Goal: Task Accomplishment & Management: Complete application form

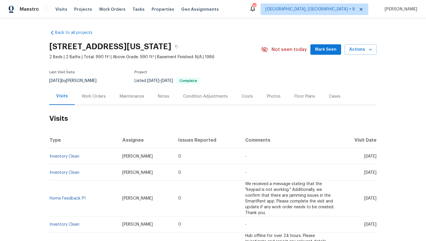
click at [364, 157] on span "[DATE]" at bounding box center [370, 156] width 12 height 4
drag, startPoint x: 352, startPoint y: 157, endPoint x: 376, endPoint y: 158, distance: 23.8
click at [376, 158] on td "[DATE]" at bounding box center [358, 156] width 38 height 16
copy span "[DATE]"
click at [90, 102] on div "Work Orders" at bounding box center [94, 96] width 38 height 17
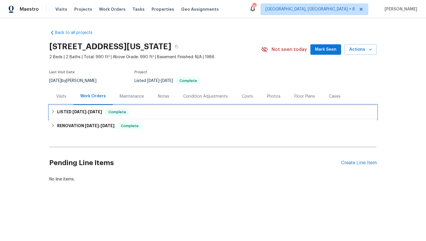
click at [92, 113] on span "[DATE]" at bounding box center [95, 112] width 14 height 4
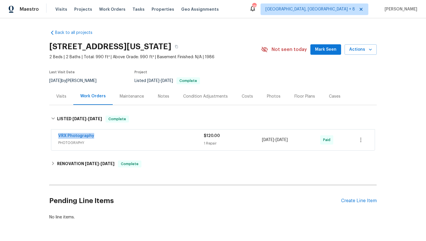
drag, startPoint x: 105, startPoint y: 135, endPoint x: 50, endPoint y: 136, distance: 55.3
click at [50, 136] on div "VRX Photography PHOTOGRAPHY $120.00 1 Repair [DATE] - [DATE] Paid" at bounding box center [212, 140] width 327 height 24
copy link "VRX Photography"
drag, startPoint x: 308, startPoint y: 141, endPoint x: 261, endPoint y: 141, distance: 46.9
click at [261, 141] on div "VRX Photography PHOTOGRAPHY $120.00 1 Repair [DATE] - [DATE] Paid" at bounding box center [205, 140] width 295 height 14
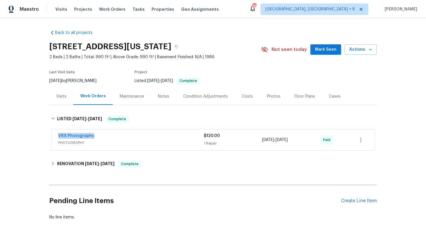
copy div "[DATE] - [DATE]"
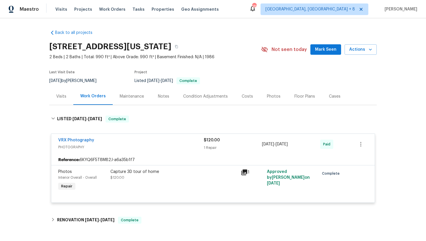
click at [62, 91] on div "Visits" at bounding box center [61, 96] width 24 height 17
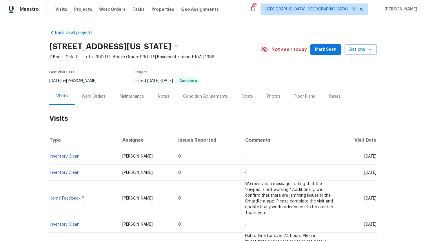
click at [332, 98] on div "Cases" at bounding box center [335, 97] width 12 height 6
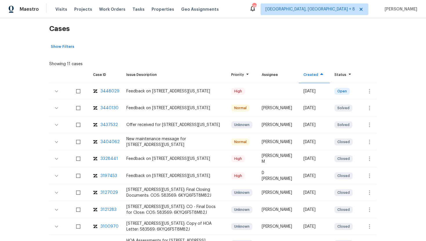
scroll to position [98, 0]
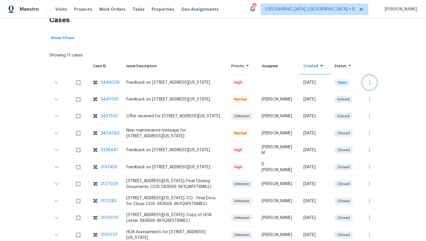
click at [372, 81] on icon "button" at bounding box center [369, 82] width 7 height 7
click at [372, 86] on li "Create a visit" at bounding box center [392, 83] width 60 height 10
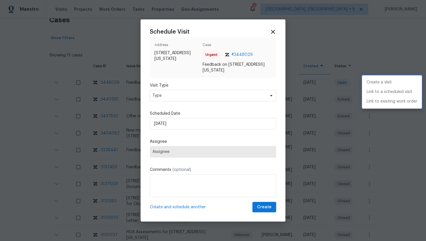
click at [168, 98] on div at bounding box center [213, 120] width 426 height 241
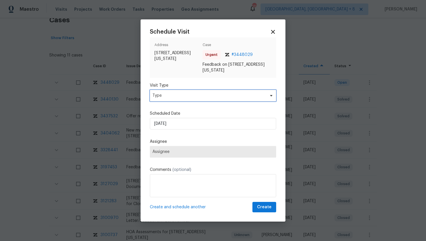
click at [168, 97] on span "Type" at bounding box center [208, 96] width 113 height 6
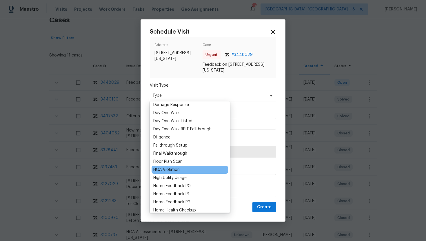
scroll to position [103, 0]
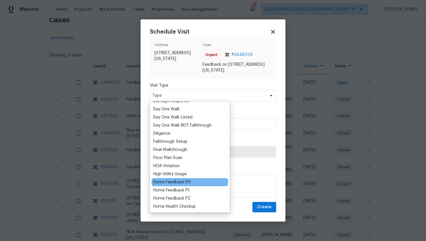
click at [175, 182] on div "Home Feedback P0" at bounding box center [171, 182] width 37 height 6
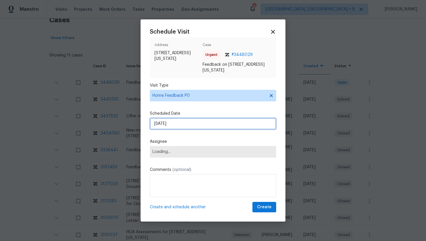
click at [180, 123] on input "[DATE]" at bounding box center [213, 124] width 126 height 12
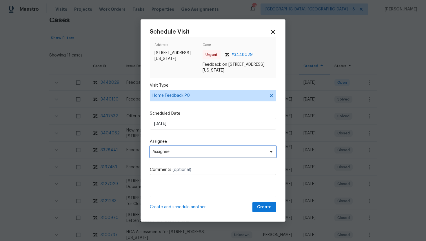
click at [174, 156] on span "Assignee" at bounding box center [213, 152] width 126 height 12
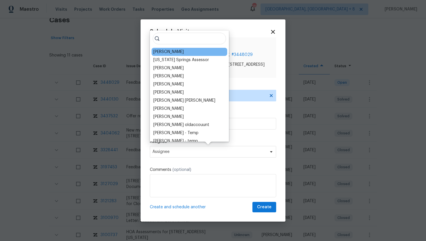
click at [168, 52] on div "[PERSON_NAME]" at bounding box center [168, 52] width 30 height 6
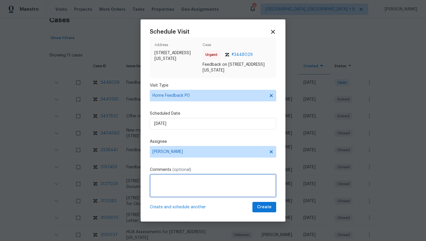
click at [158, 189] on textarea at bounding box center [213, 185] width 126 height 23
paste textarea "Feedback Message: remote unlock and keypad doesn't work"
click at [193, 181] on textarea "Feedback Message: remote unlock and keypad doesn't work" at bounding box center [213, 185] width 126 height 23
click at [251, 179] on textarea "Feedback Message: Remote unlock and keypad doesn't work" at bounding box center [213, 185] width 126 height 23
type textarea "Feedback Message: Remote unlock and keypad don't work"
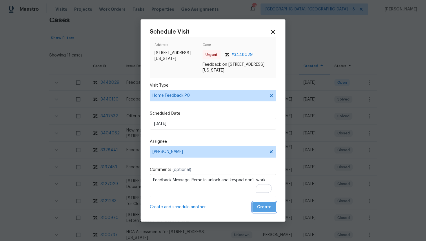
click at [267, 208] on span "Create" at bounding box center [264, 207] width 14 height 7
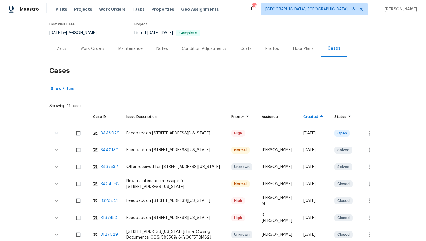
scroll to position [0, 0]
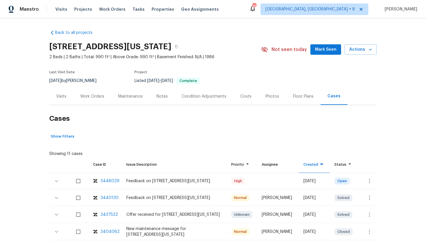
click at [65, 99] on div "Visits" at bounding box center [61, 97] width 10 height 6
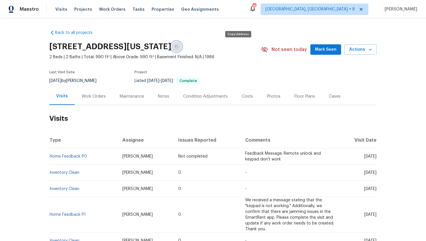
click at [182, 45] on button "button" at bounding box center [176, 46] width 10 height 10
drag, startPoint x: 133, startPoint y: 157, endPoint x: 125, endPoint y: 157, distance: 9.0
click at [125, 157] on span "[PERSON_NAME]" at bounding box center [137, 156] width 30 height 4
click at [141, 163] on td "[PERSON_NAME]" at bounding box center [146, 156] width 56 height 16
drag, startPoint x: 138, startPoint y: 157, endPoint x: 104, endPoint y: 156, distance: 33.6
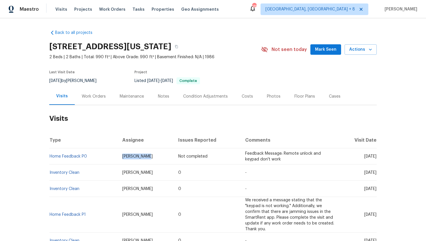
click at [104, 156] on tr "Home Feedback P0 [PERSON_NAME] Not completed Feedback Message: Remote unlock an…" at bounding box center [212, 156] width 327 height 16
copy tr "[PERSON_NAME]"
